Goal: Information Seeking & Learning: Learn about a topic

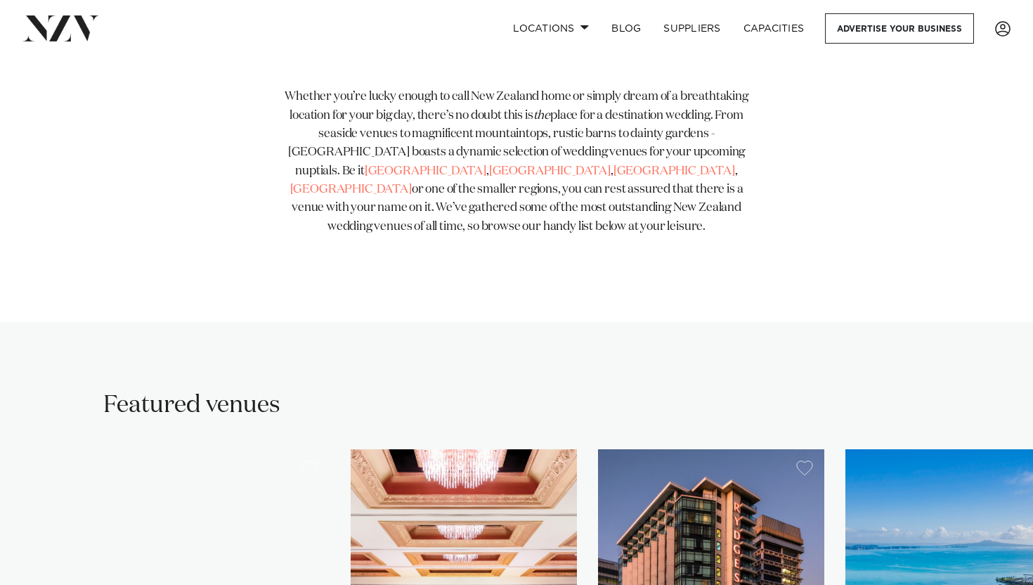
scroll to position [533, 0]
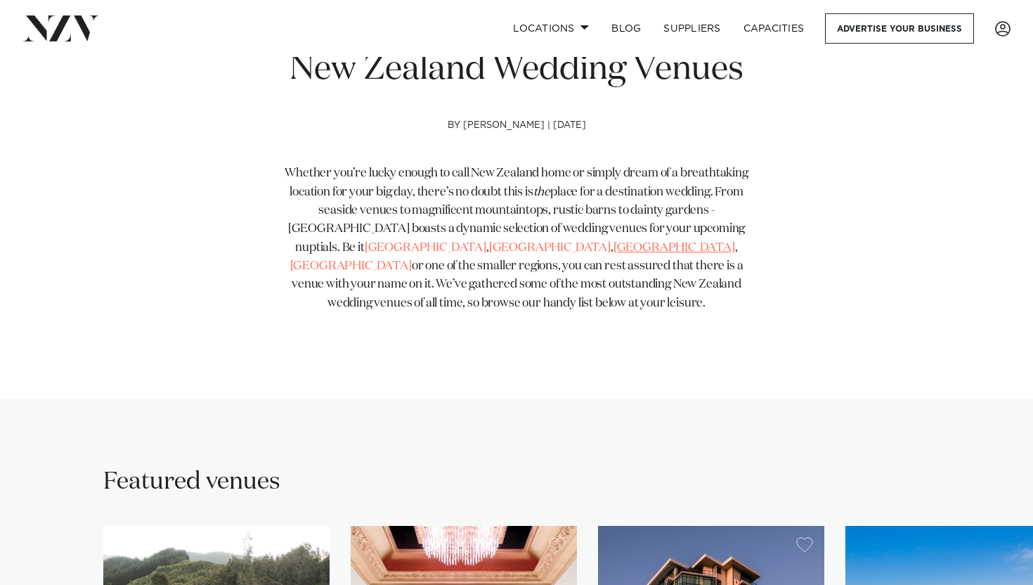
click at [614, 245] on link "[GEOGRAPHIC_DATA]" at bounding box center [675, 248] width 122 height 12
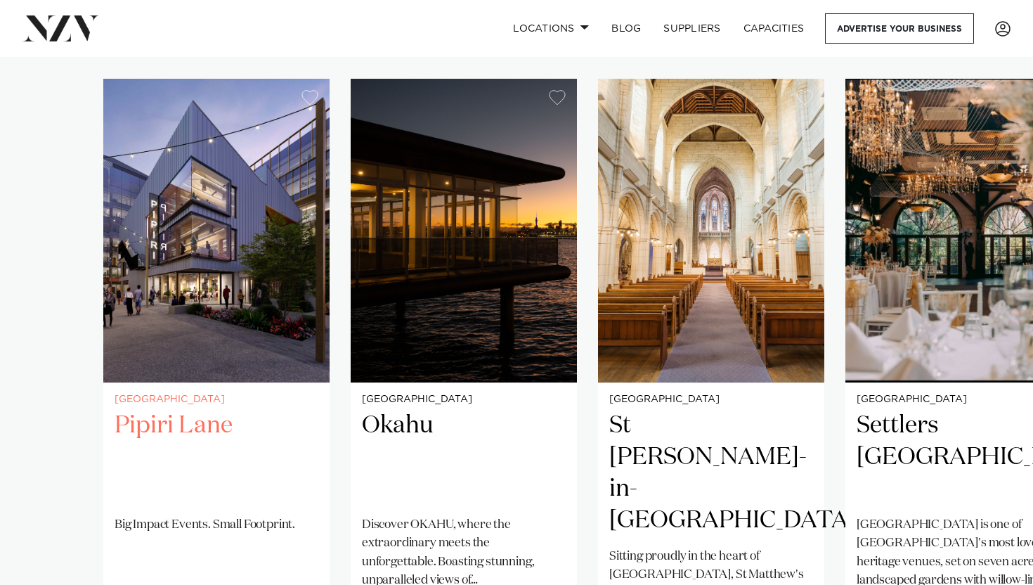
scroll to position [978, 0]
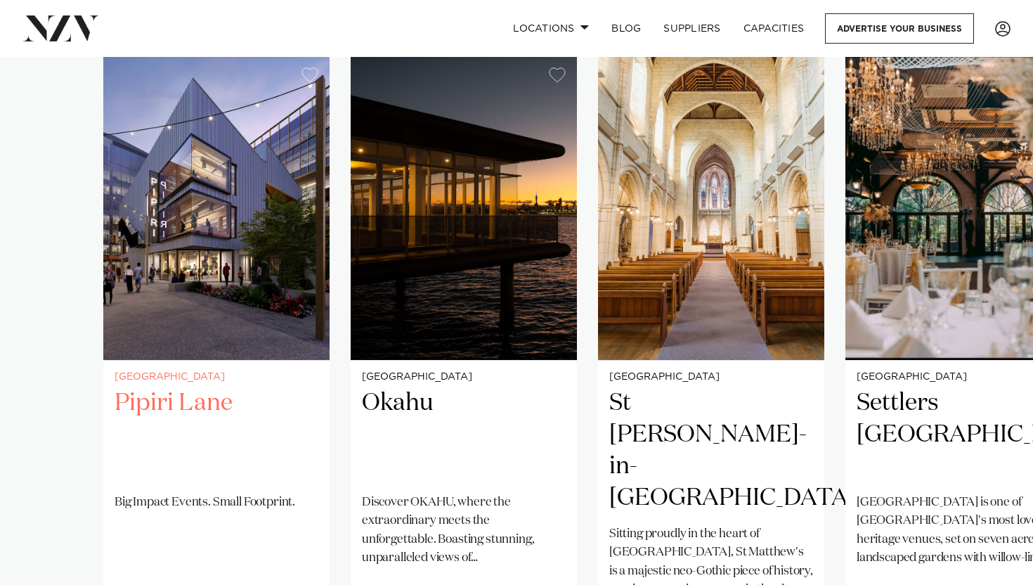
click at [150, 387] on h2 "Pipiri Lane" at bounding box center [217, 434] width 204 height 95
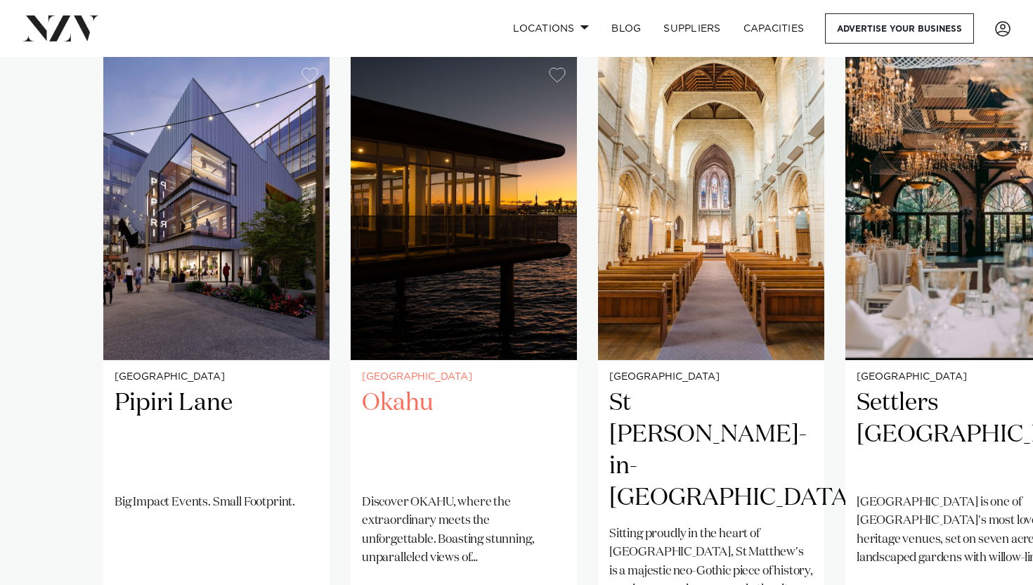
click at [439, 207] on img "2 / 25" at bounding box center [464, 208] width 226 height 304
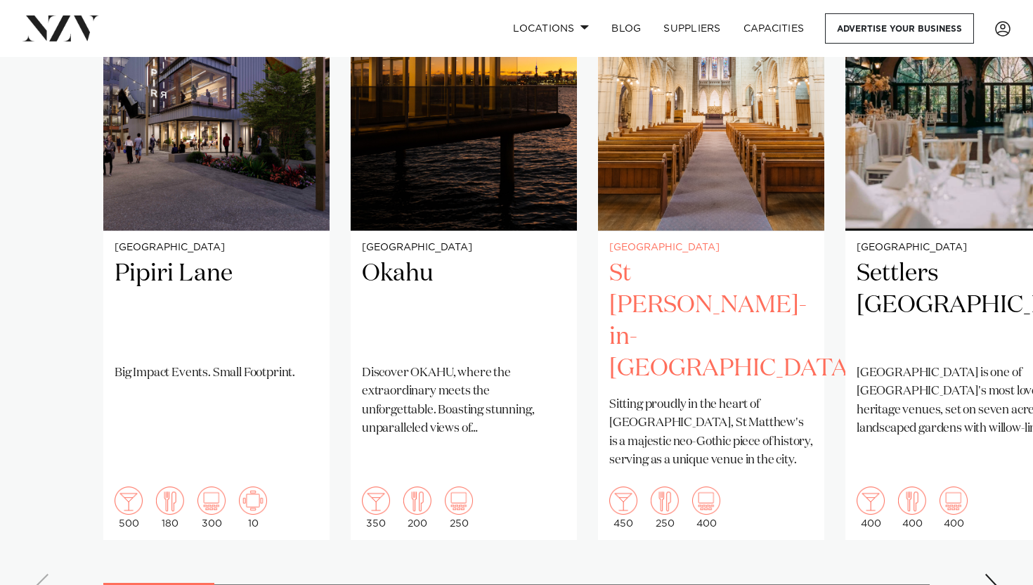
scroll to position [1099, 0]
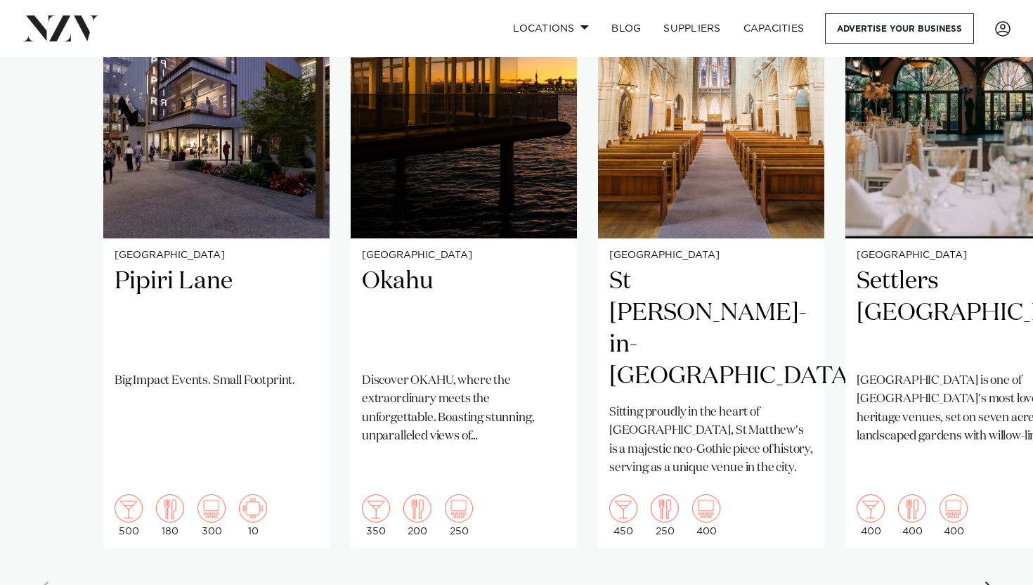
click at [992, 581] on div "Next slide" at bounding box center [991, 592] width 14 height 22
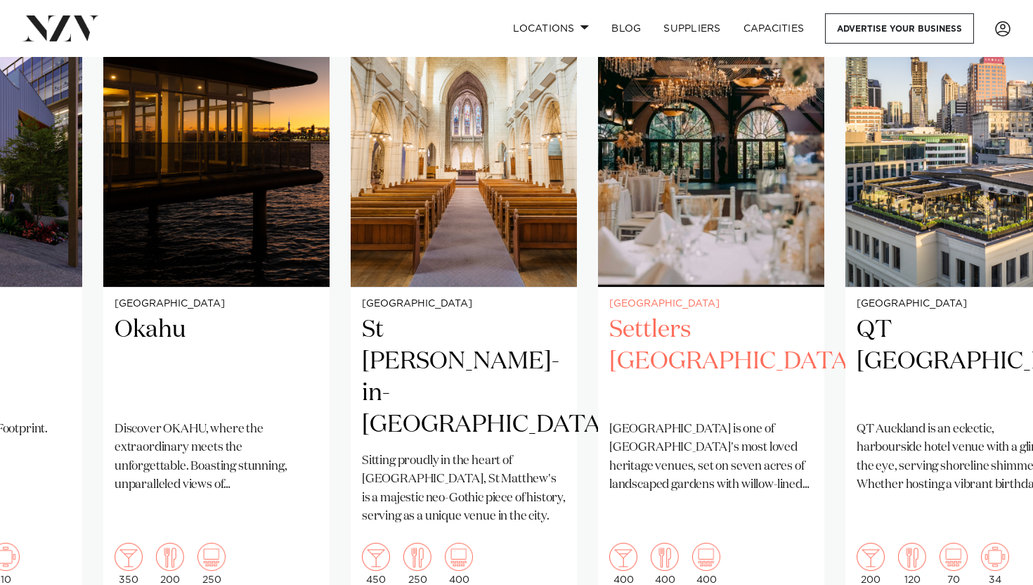
scroll to position [1045, 0]
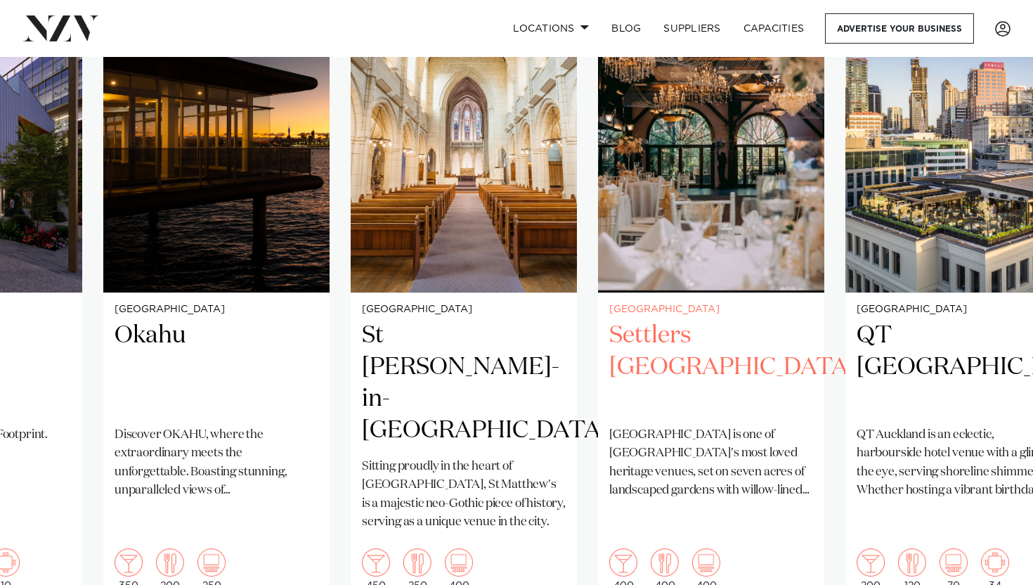
click at [699, 320] on h2 "Settlers [GEOGRAPHIC_DATA]" at bounding box center [711, 367] width 204 height 95
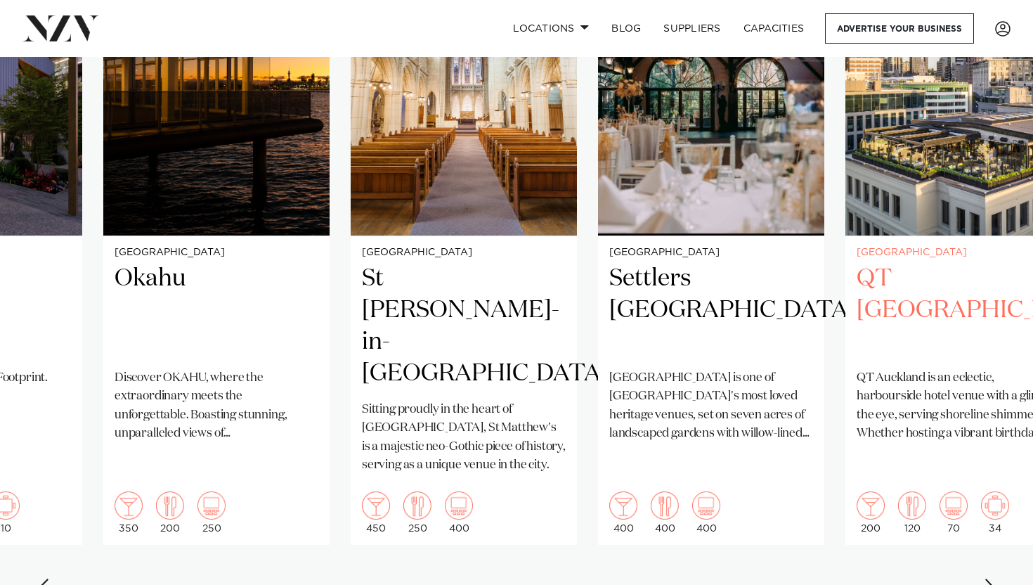
scroll to position [1104, 0]
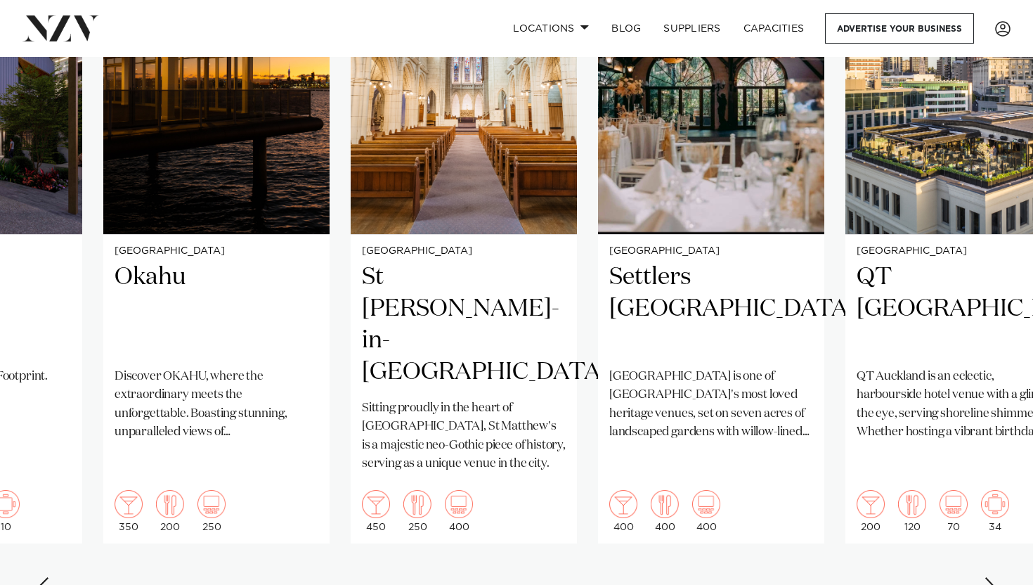
click at [987, 577] on div "Next slide" at bounding box center [991, 588] width 14 height 22
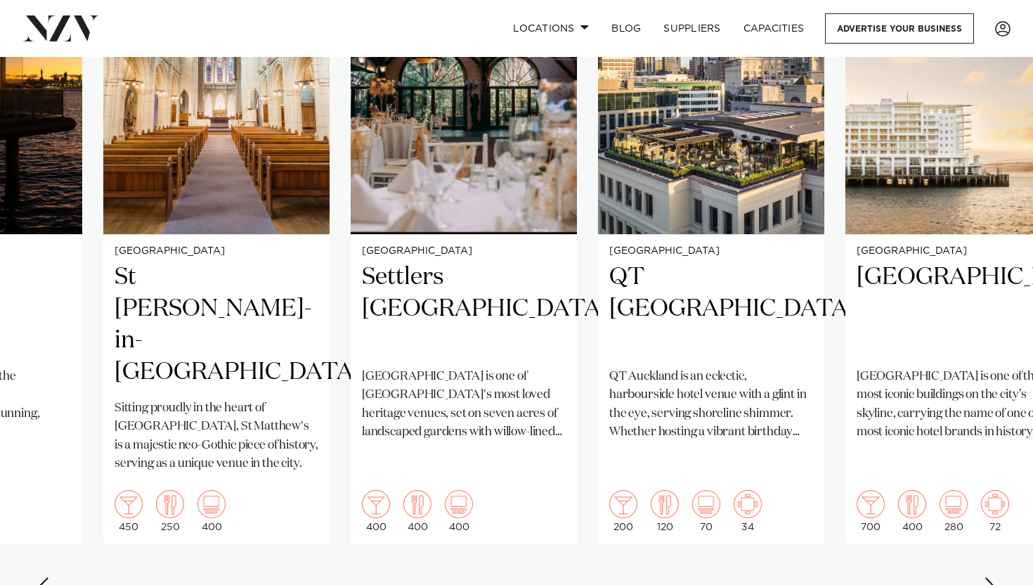
click at [987, 577] on div "Next slide" at bounding box center [991, 588] width 14 height 22
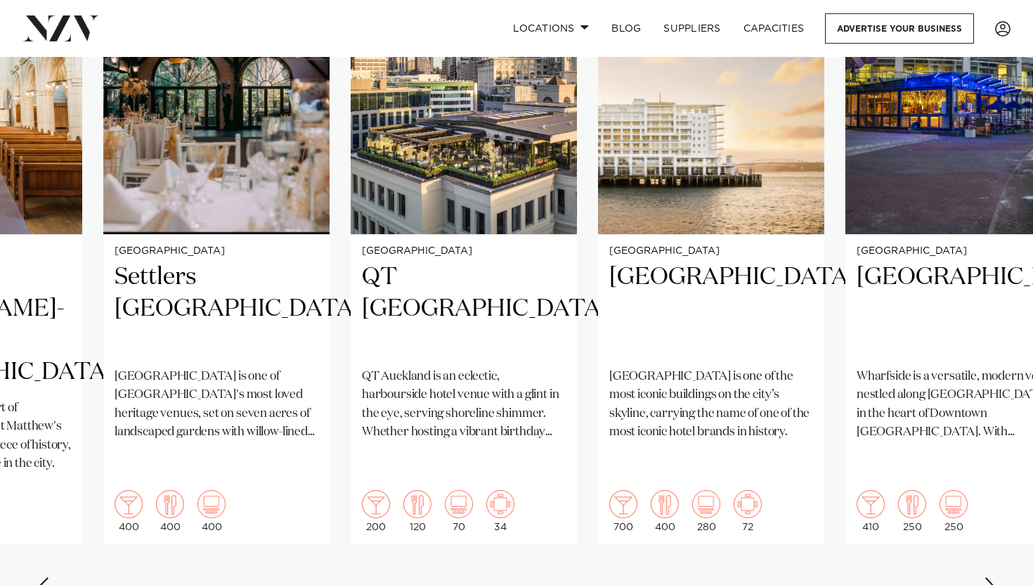
click at [987, 577] on div "Next slide" at bounding box center [991, 588] width 14 height 22
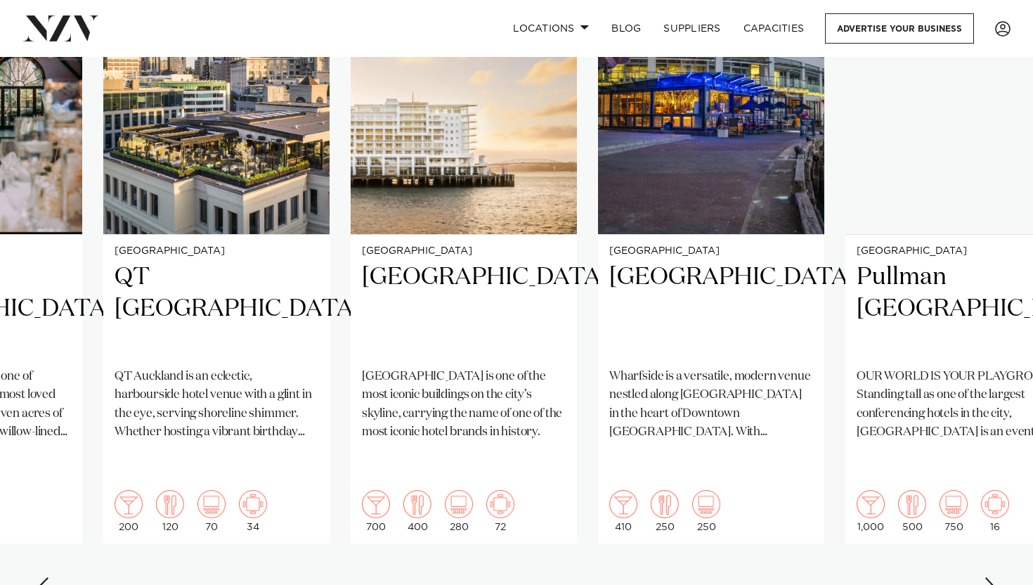
click at [987, 577] on div "Next slide" at bounding box center [991, 588] width 14 height 22
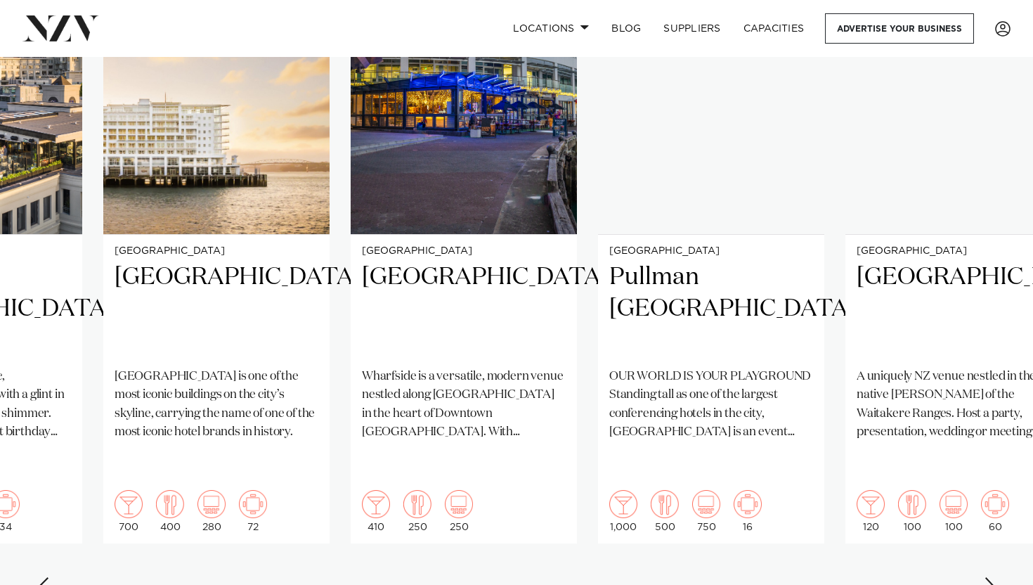
click at [987, 577] on div "Next slide" at bounding box center [991, 588] width 14 height 22
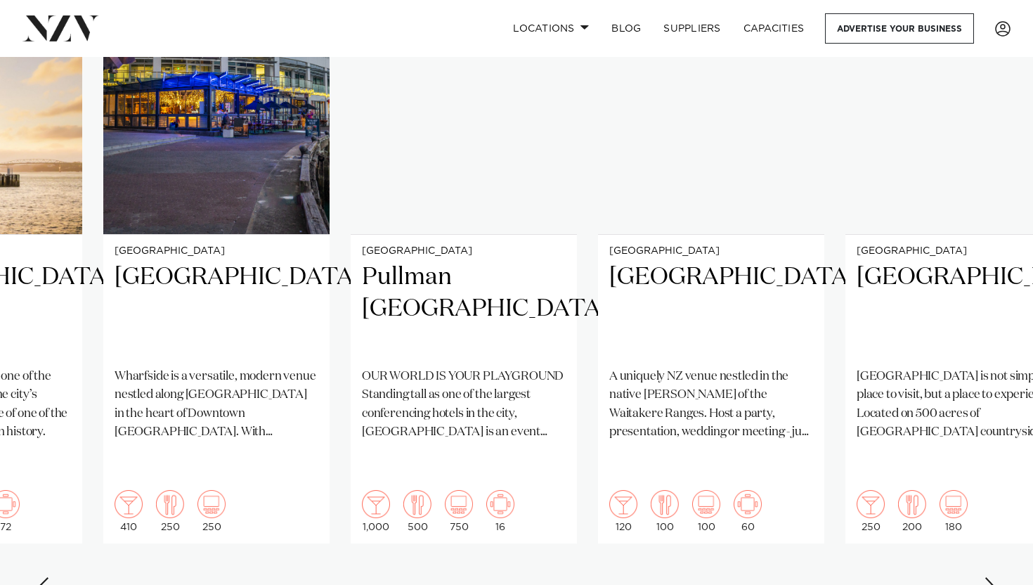
click at [987, 577] on div "Next slide" at bounding box center [991, 588] width 14 height 22
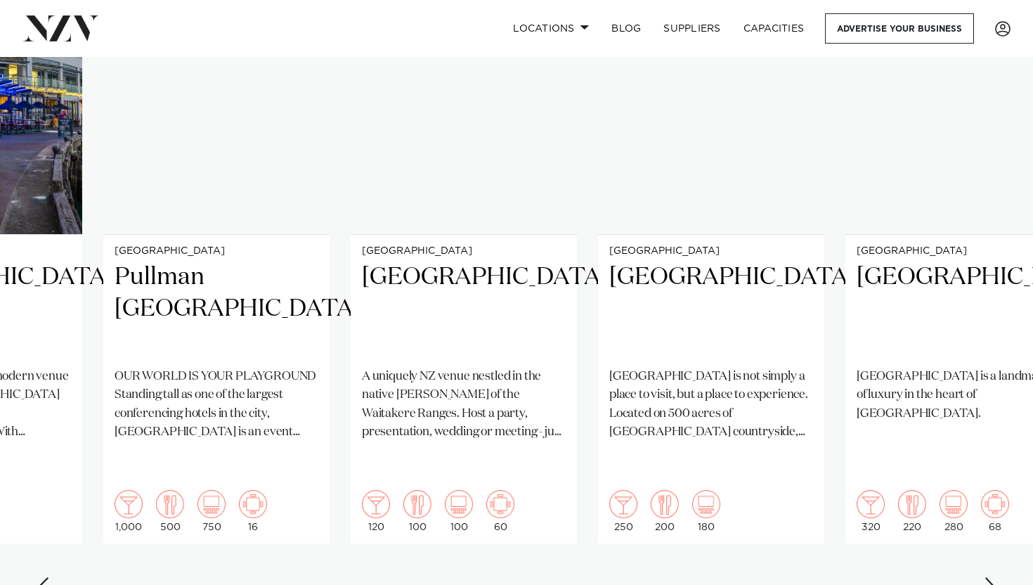
click at [987, 577] on div "Next slide" at bounding box center [991, 588] width 14 height 22
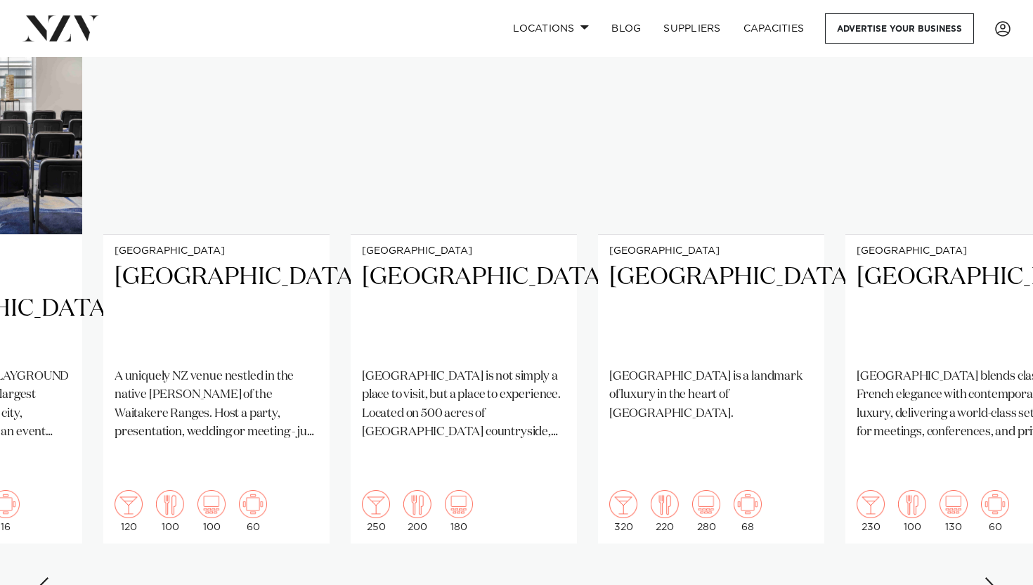
click at [987, 577] on div "Next slide" at bounding box center [991, 588] width 14 height 22
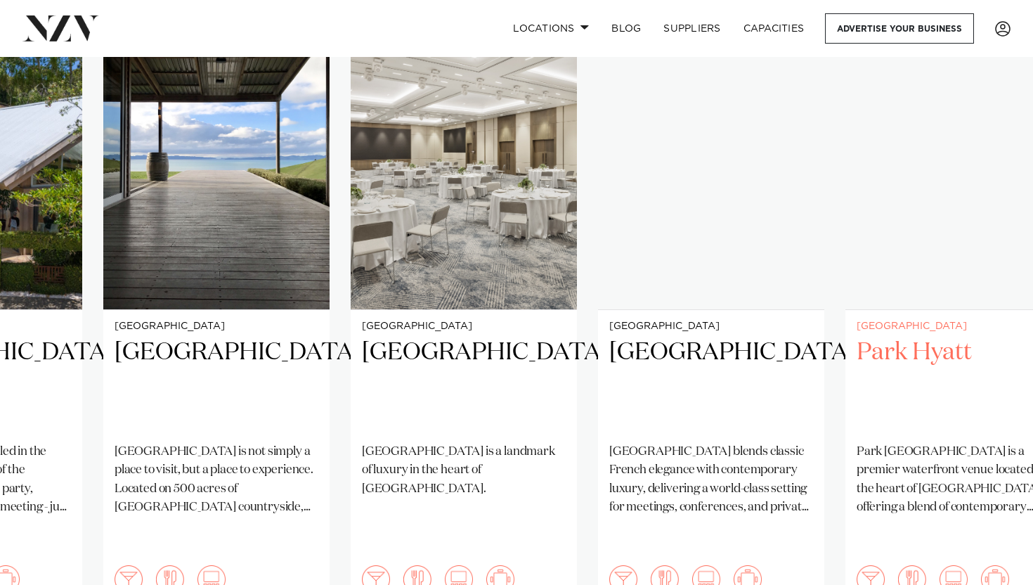
scroll to position [1025, 0]
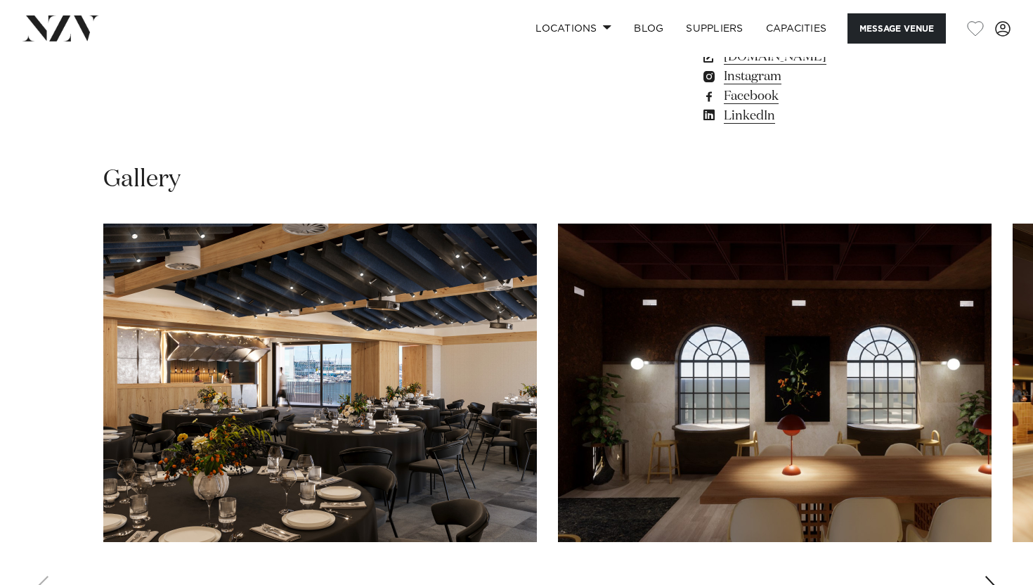
scroll to position [1160, 0]
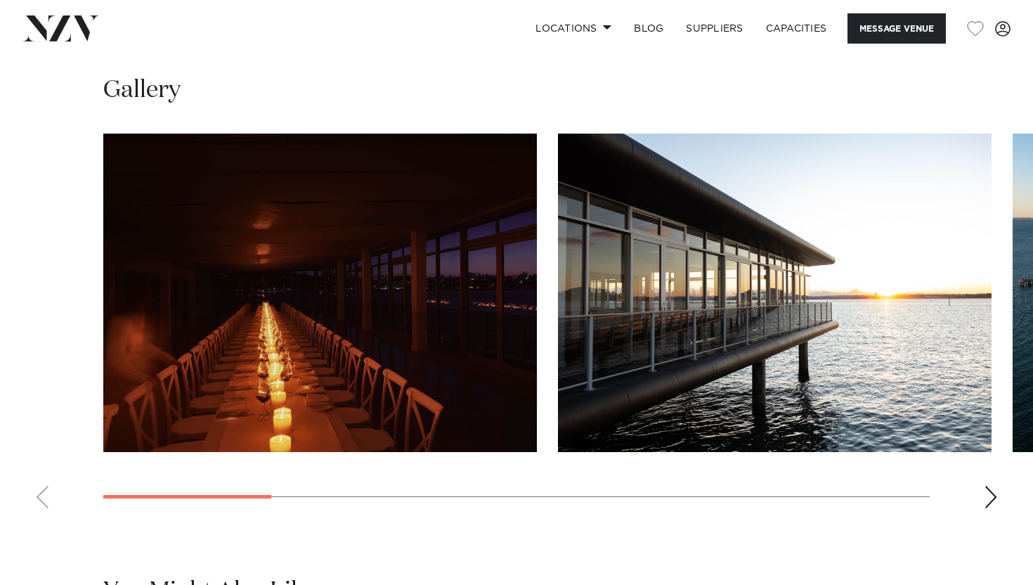
scroll to position [1251, 0]
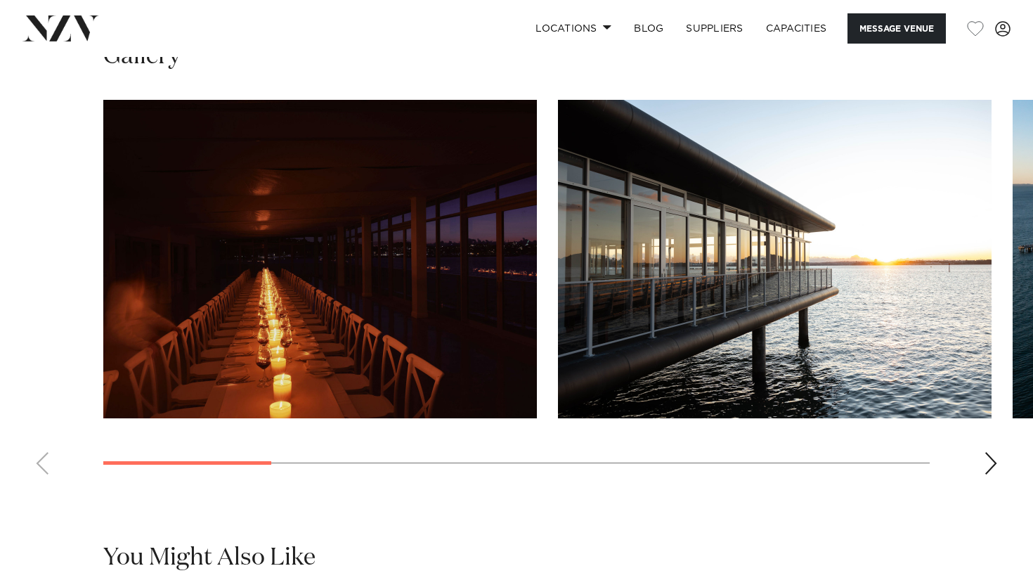
click at [983, 486] on swiper-container at bounding box center [516, 293] width 1033 height 386
click at [988, 474] on div "Next slide" at bounding box center [991, 463] width 14 height 22
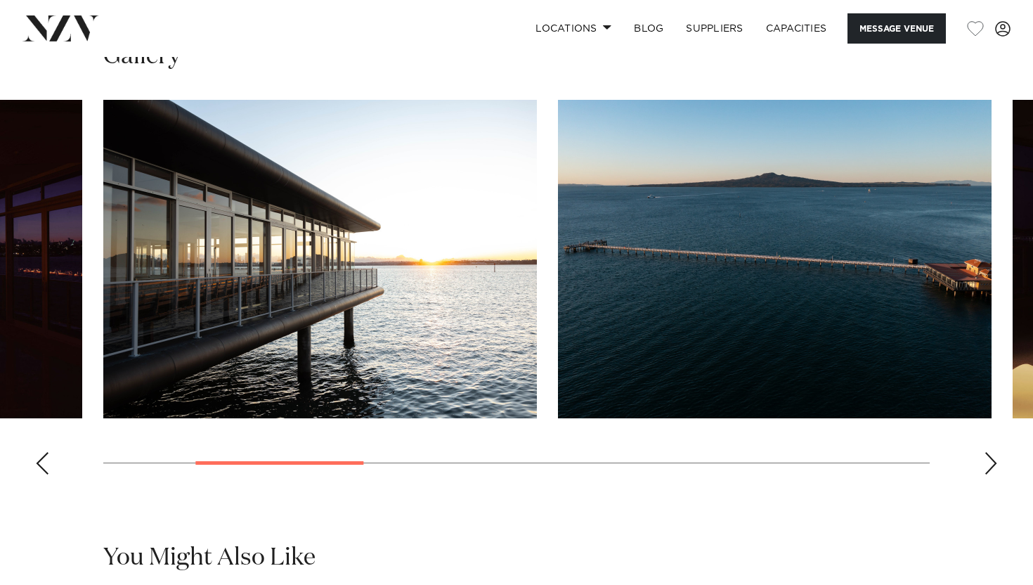
click at [988, 474] on div "Next slide" at bounding box center [991, 463] width 14 height 22
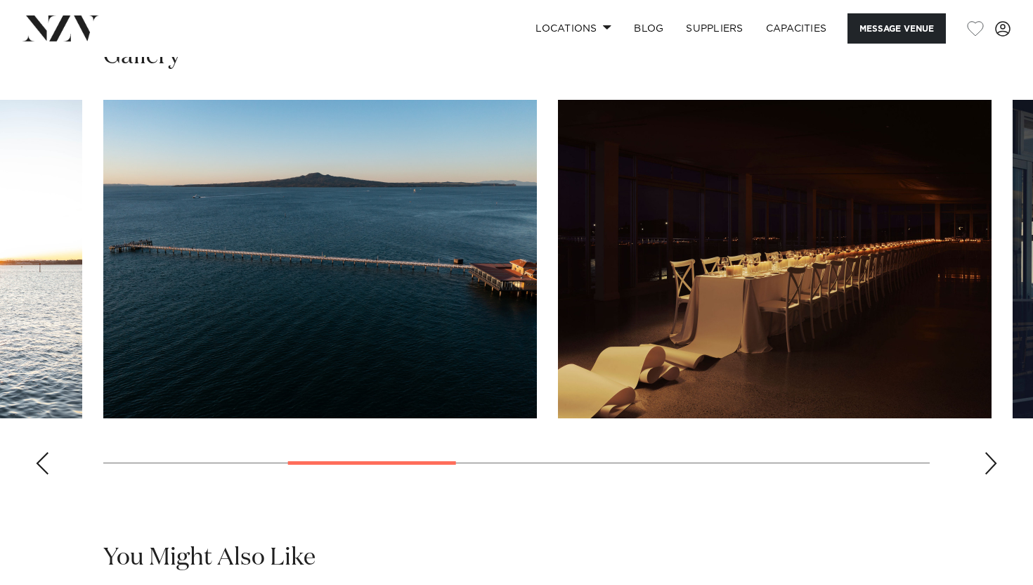
click at [988, 474] on div "Next slide" at bounding box center [991, 463] width 14 height 22
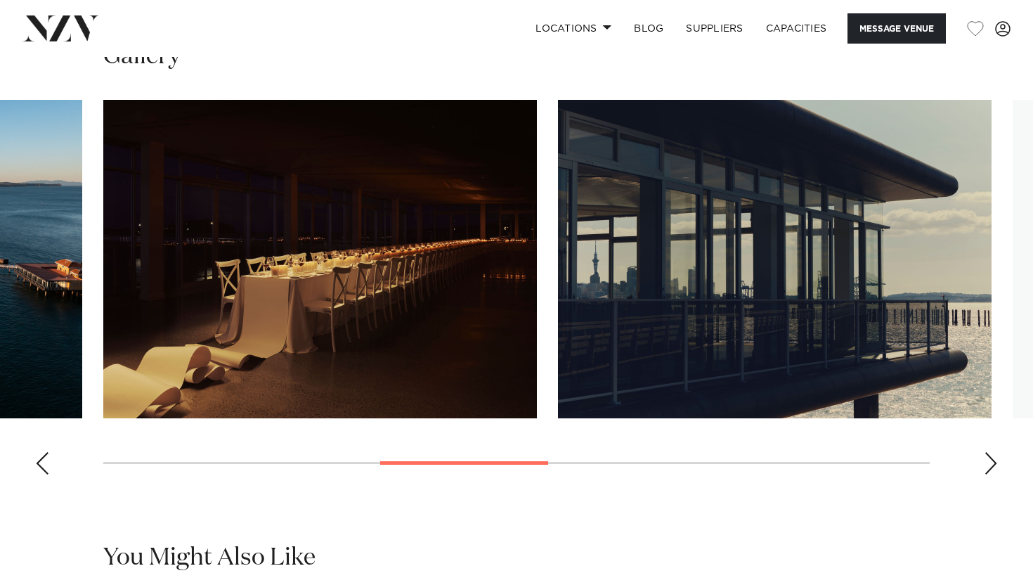
click at [988, 474] on div "Next slide" at bounding box center [991, 463] width 14 height 22
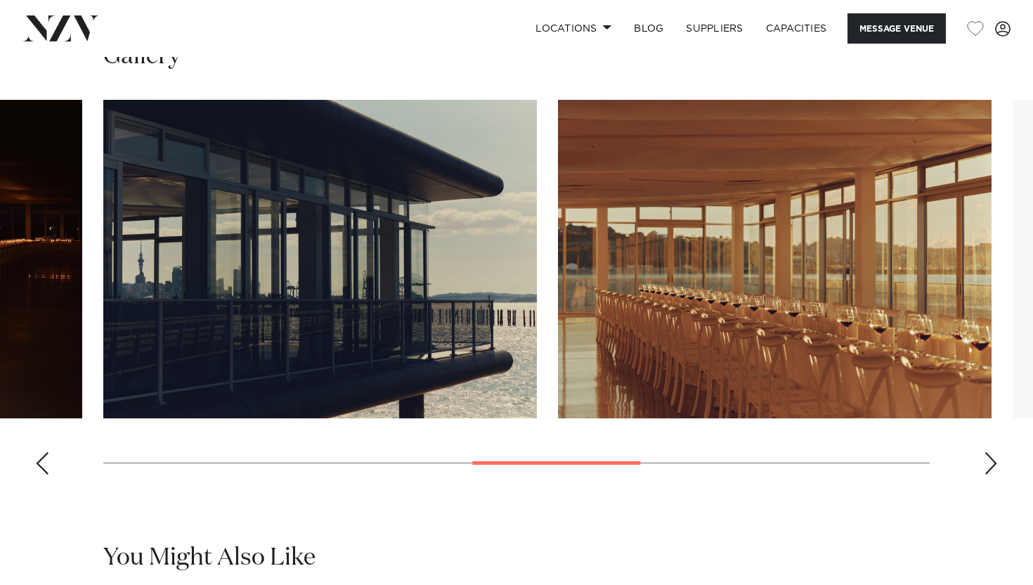
click at [988, 474] on div "Next slide" at bounding box center [991, 463] width 14 height 22
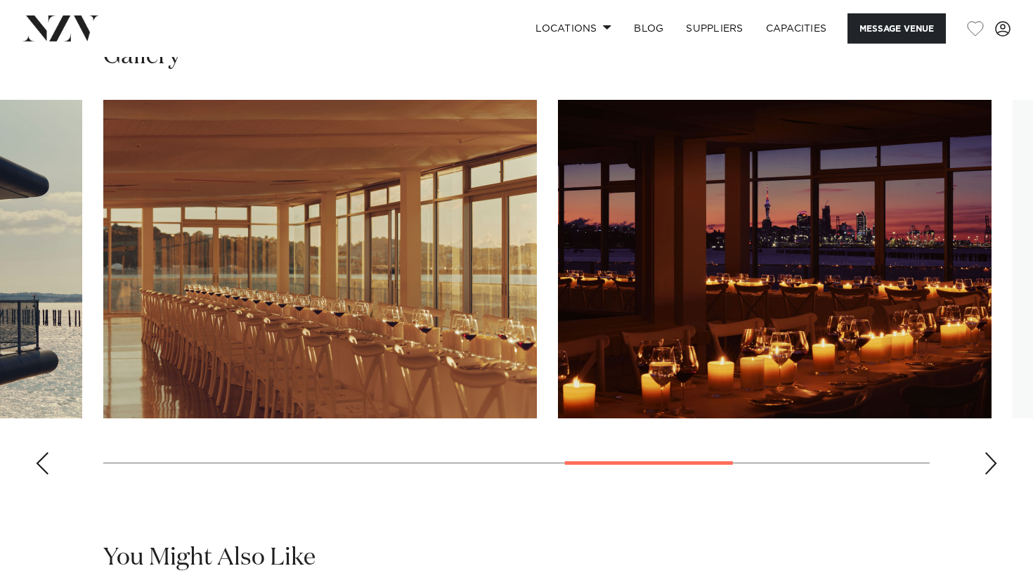
click at [988, 474] on div "Next slide" at bounding box center [991, 463] width 14 height 22
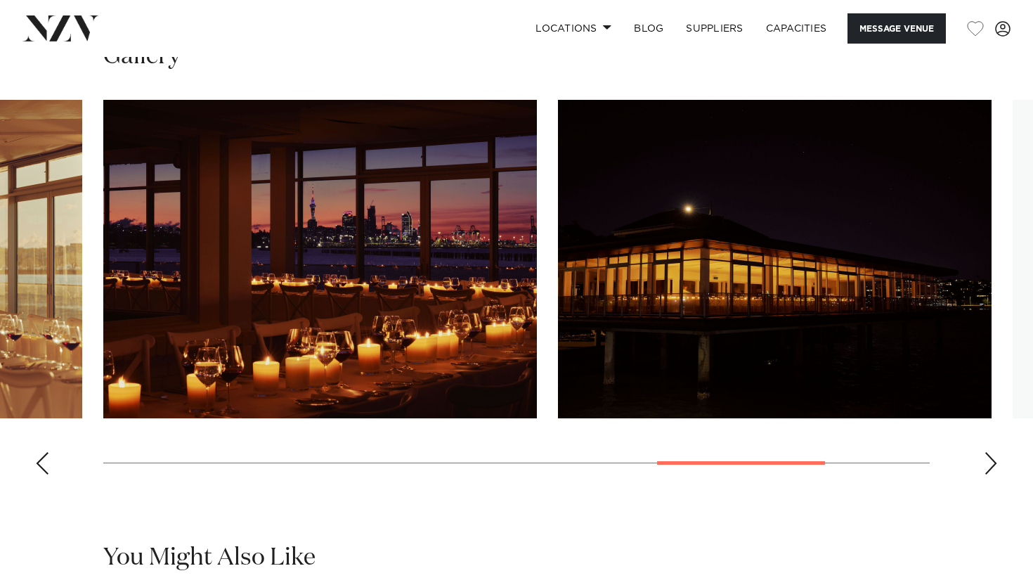
click at [988, 474] on div "Next slide" at bounding box center [991, 463] width 14 height 22
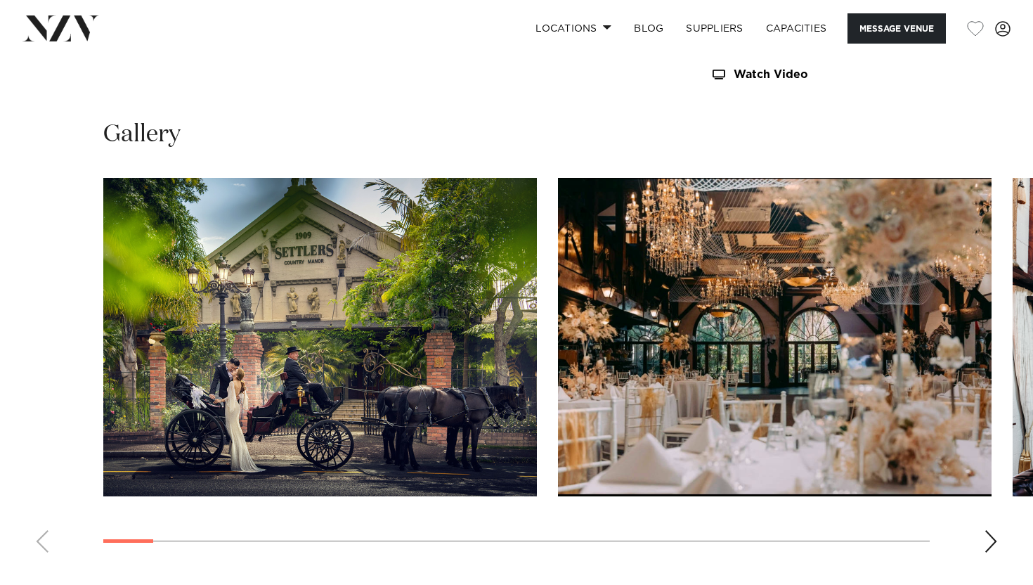
scroll to position [1307, 0]
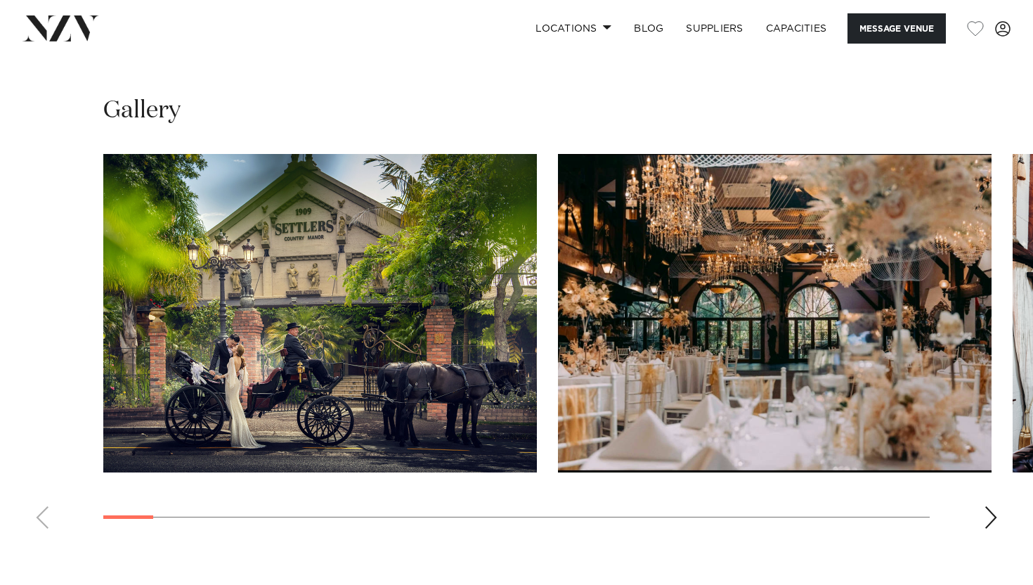
click at [986, 516] on div "Next slide" at bounding box center [991, 517] width 14 height 22
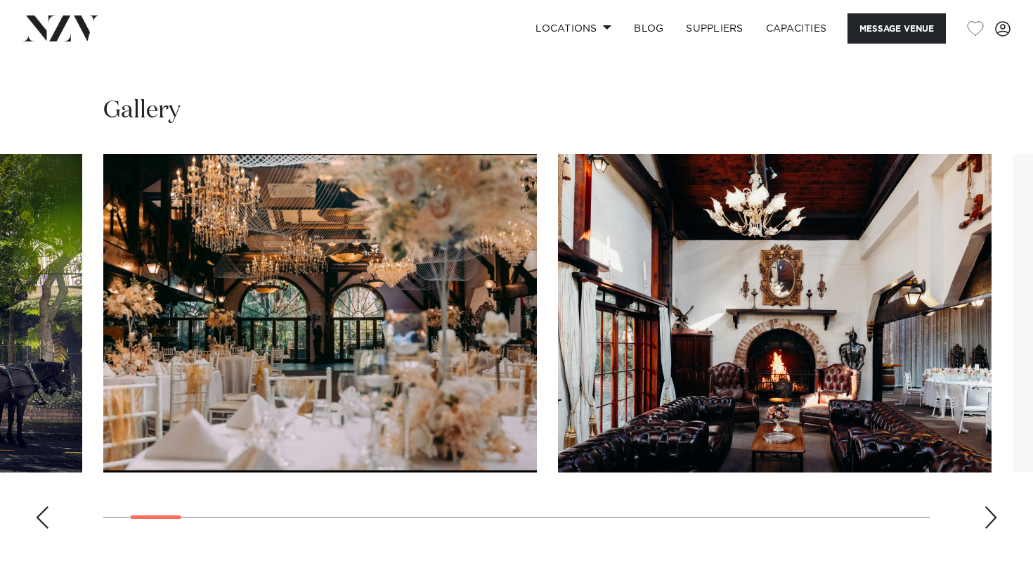
click at [991, 517] on div "Next slide" at bounding box center [991, 517] width 14 height 22
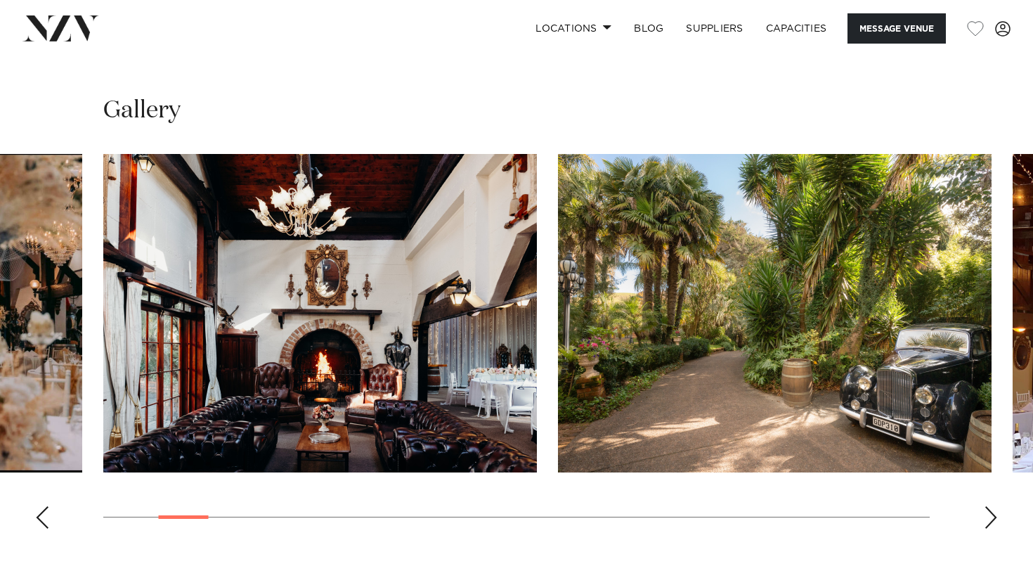
click at [990, 519] on div "Next slide" at bounding box center [991, 517] width 14 height 22
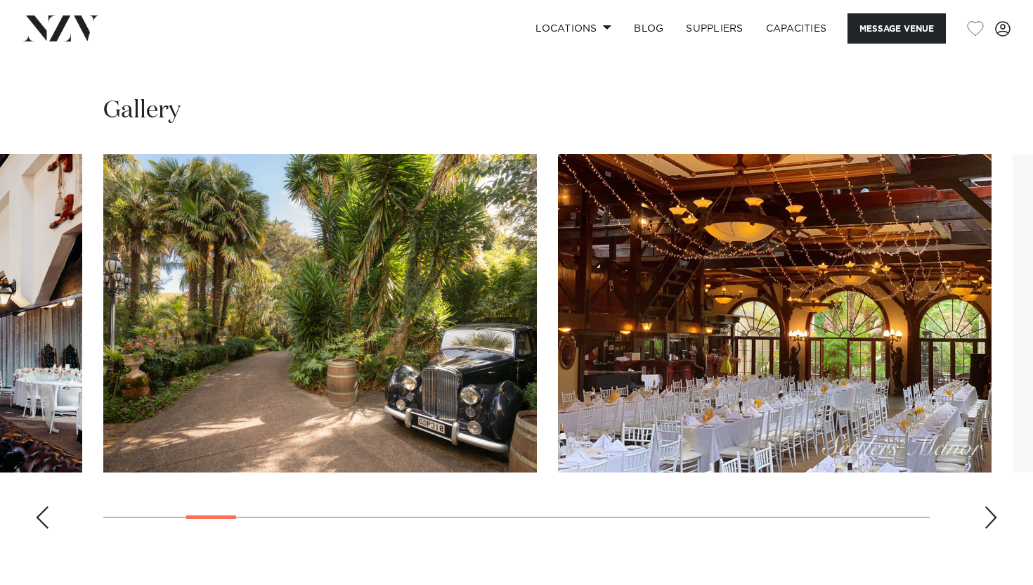
click at [990, 520] on div "Next slide" at bounding box center [991, 517] width 14 height 22
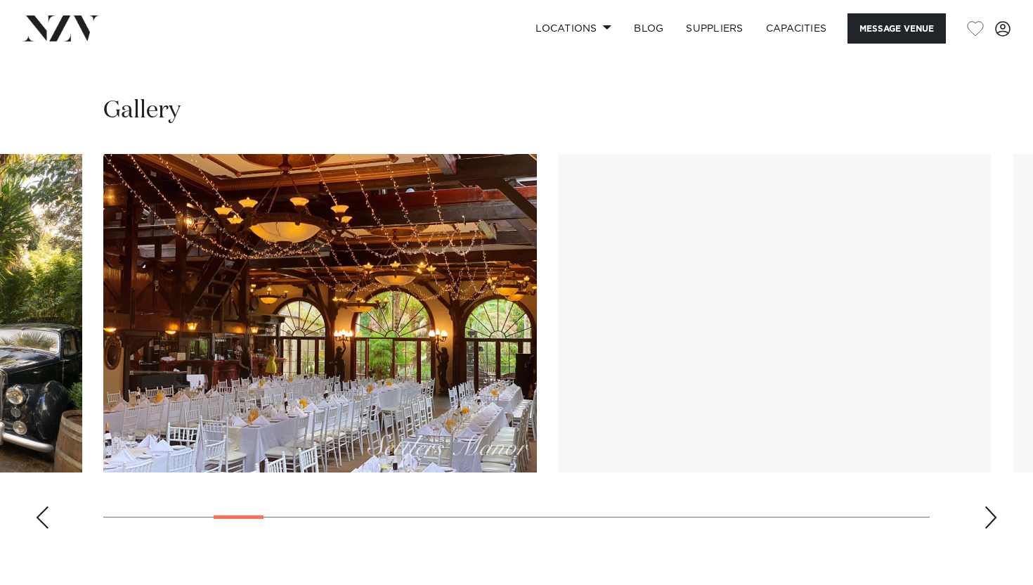
click at [990, 519] on div "Next slide" at bounding box center [991, 517] width 14 height 22
